Goal: Information Seeking & Learning: Learn about a topic

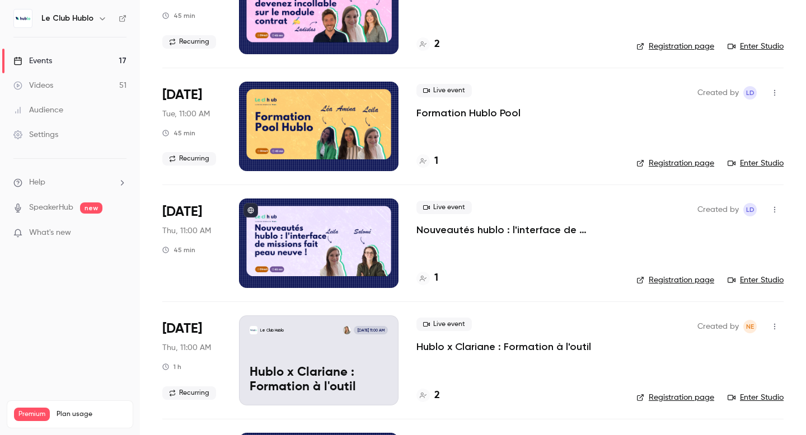
scroll to position [250, 0]
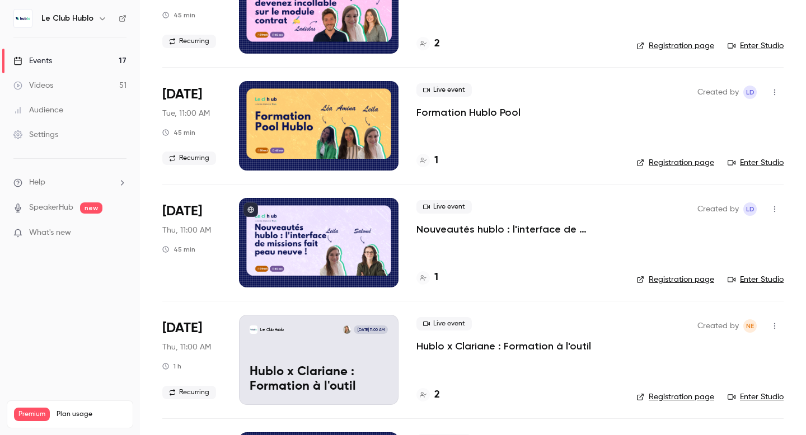
click at [437, 278] on h4 "1" at bounding box center [436, 277] width 4 height 15
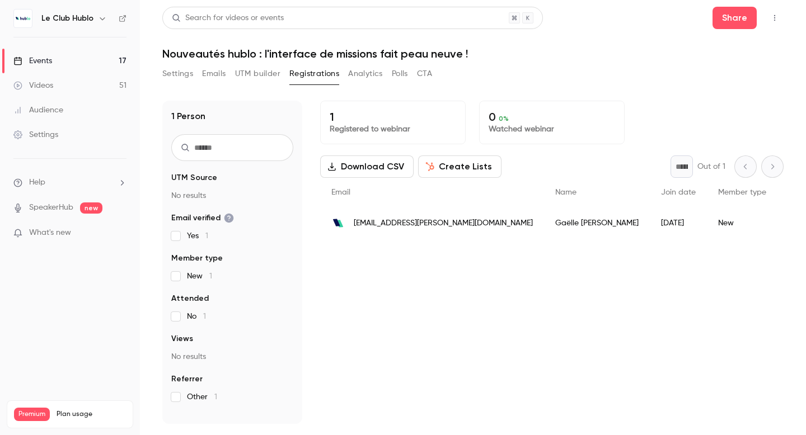
click at [62, 62] on link "Events 17" at bounding box center [70, 61] width 140 height 25
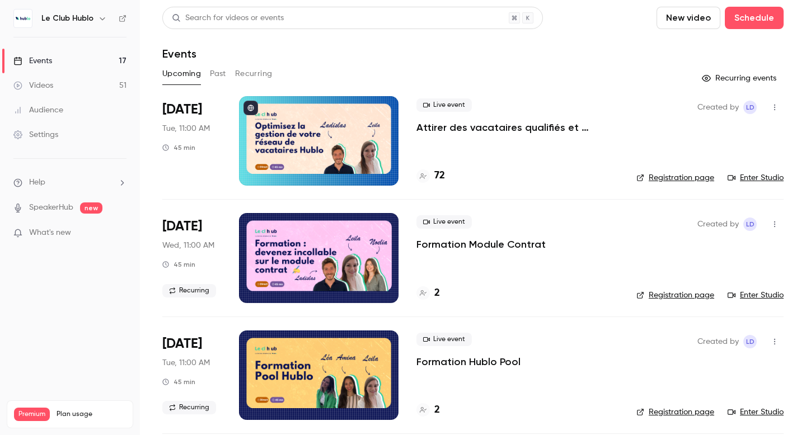
click at [764, 175] on link "Enter Studio" at bounding box center [756, 177] width 56 height 11
